Goal: Task Accomplishment & Management: Complete application form

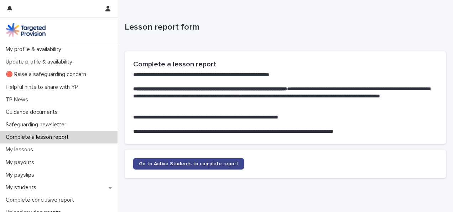
click at [170, 162] on span "Go to Active Students to complete report" at bounding box center [188, 163] width 99 height 5
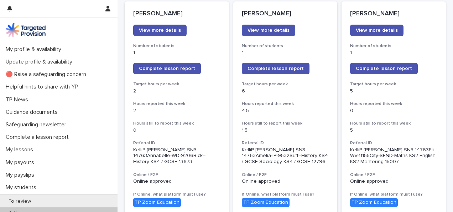
scroll to position [111, 0]
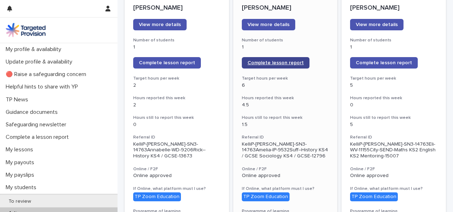
click at [273, 62] on span "Complete lesson report" at bounding box center [276, 62] width 56 height 5
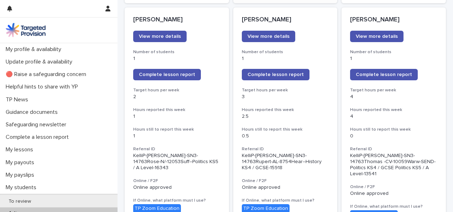
scroll to position [598, 0]
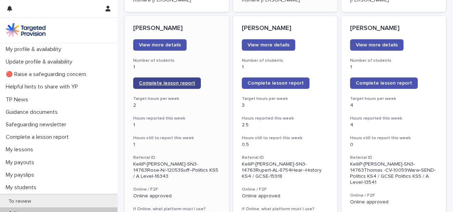
click at [169, 81] on span "Complete lesson report" at bounding box center [167, 83] width 56 height 5
